Goal: Navigation & Orientation: Find specific page/section

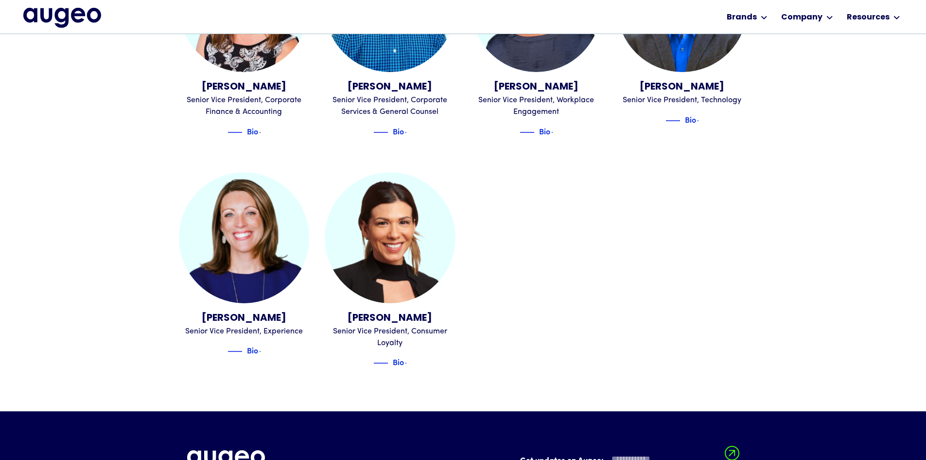
scroll to position [1164, 0]
